Goal: Use online tool/utility

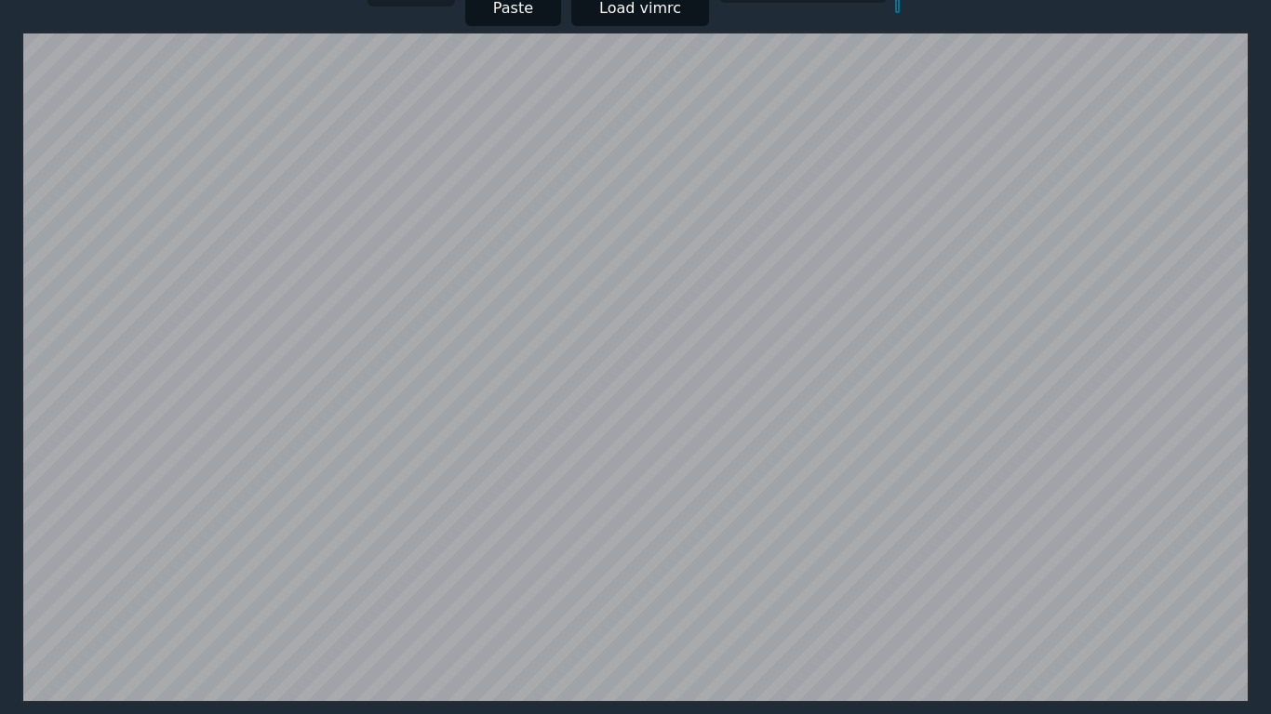
scroll to position [375, 0]
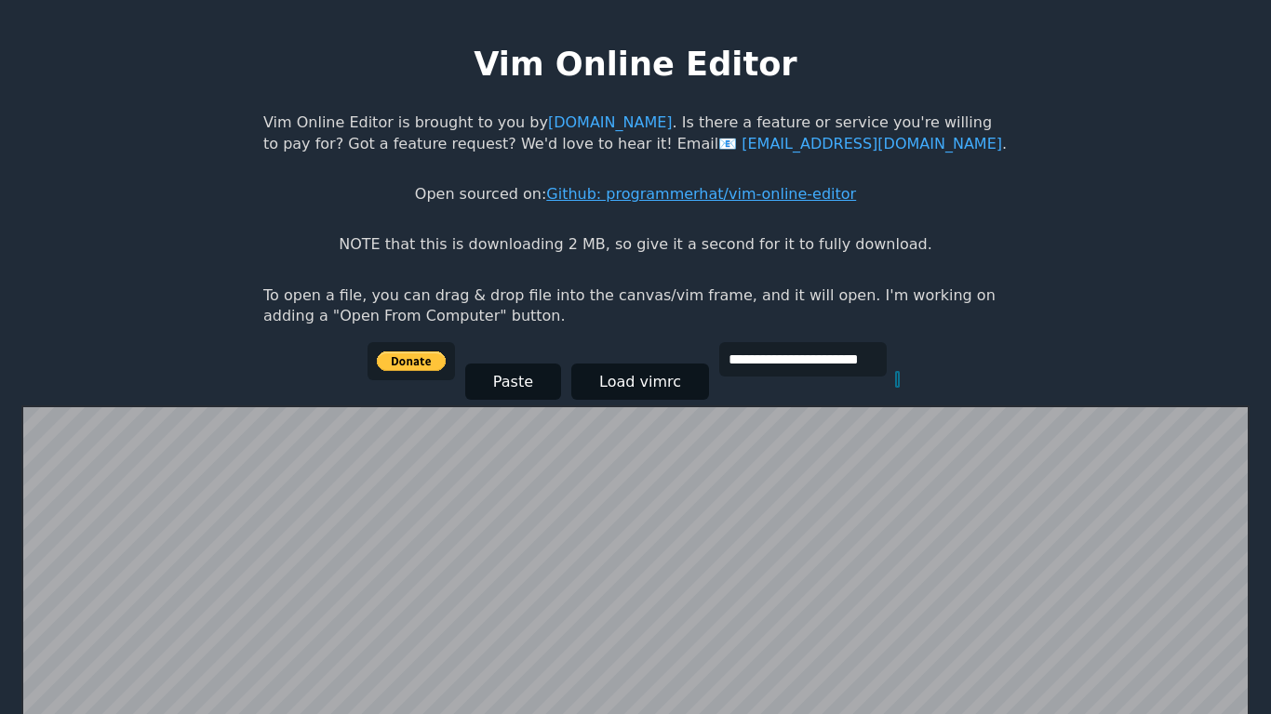
type input "*"
click at [636, 190] on link "Github: programmerhat/vim-online-editor" at bounding box center [701, 194] width 310 height 18
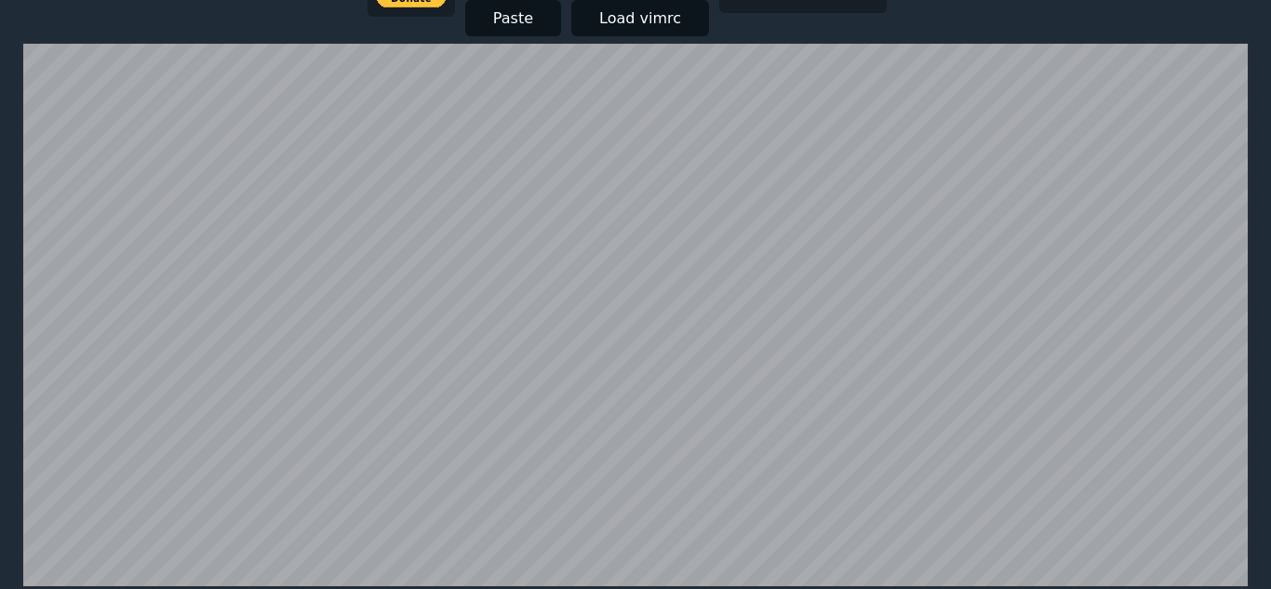
scroll to position [364, 0]
